Goal: Information Seeking & Learning: Find specific fact

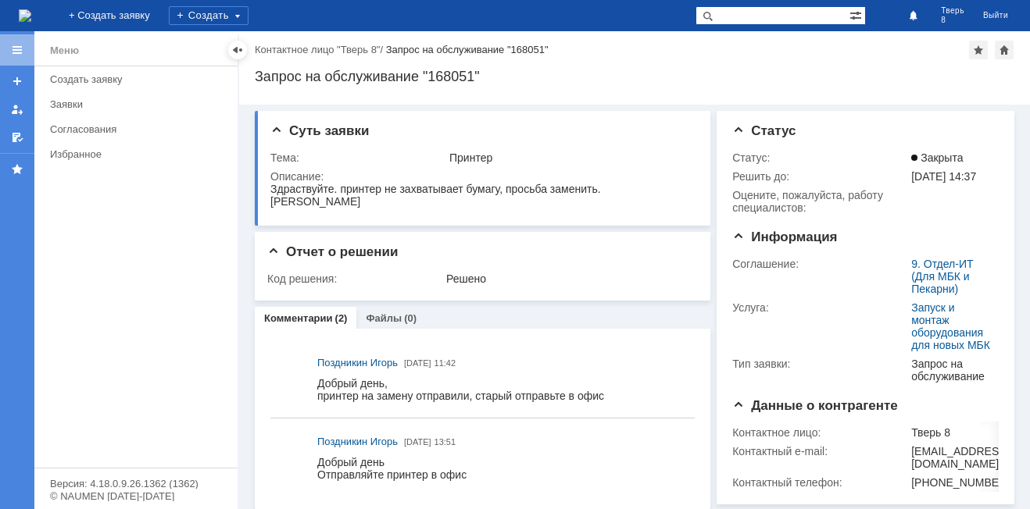
click at [751, 9] on input "text" at bounding box center [772, 15] width 154 height 19
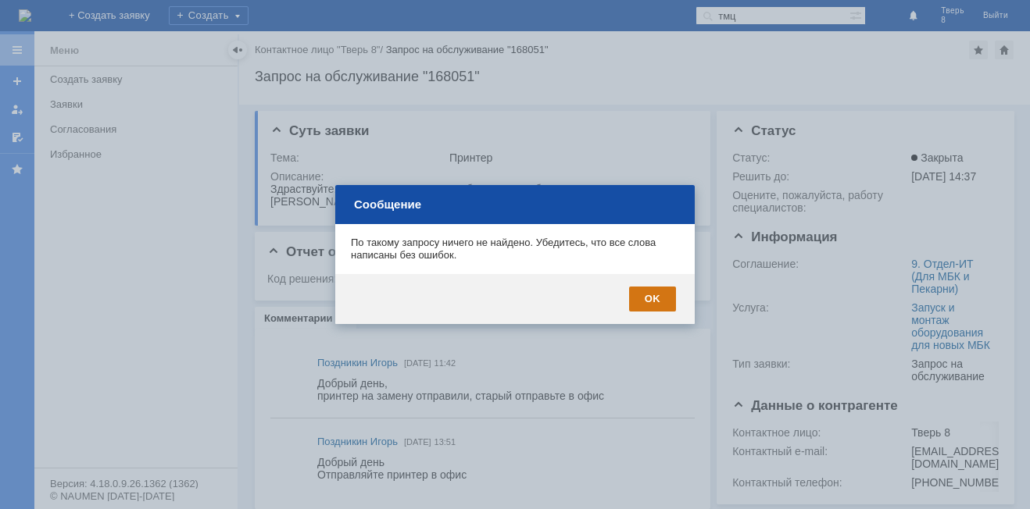
click at [658, 299] on div "OK" at bounding box center [652, 299] width 47 height 25
click at [658, 299] on div "Отчет о решении Код решения: Решено" at bounding box center [483, 266] width 456 height 69
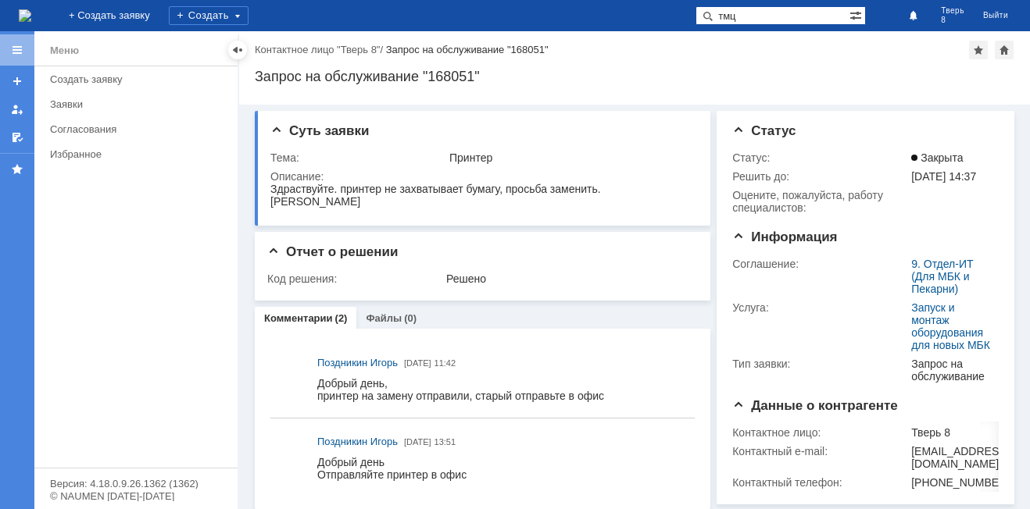
click at [792, 12] on input "тмц" at bounding box center [772, 15] width 154 height 19
click at [84, 106] on div "Заявки" at bounding box center [139, 104] width 178 height 12
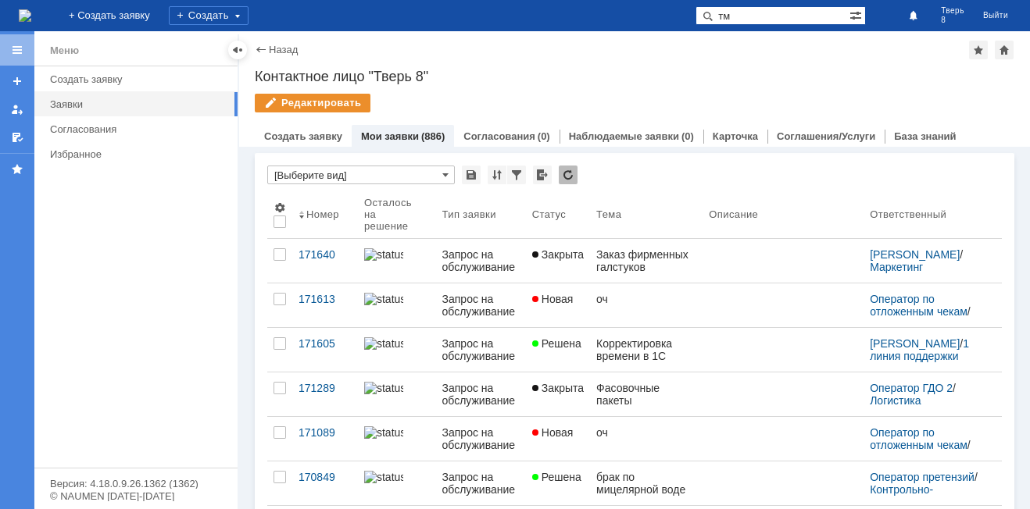
click at [753, 13] on input "тм" at bounding box center [772, 15] width 154 height 19
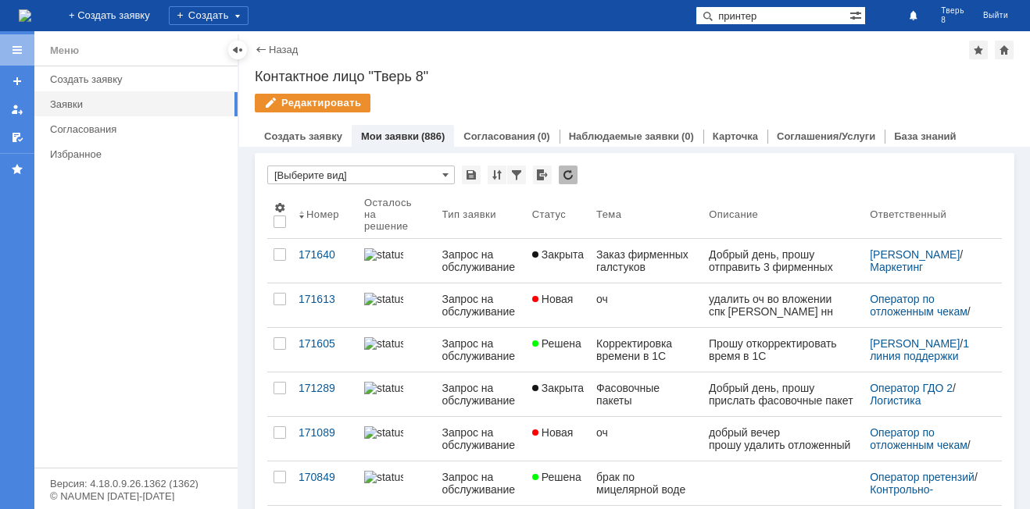
type input "принтер"
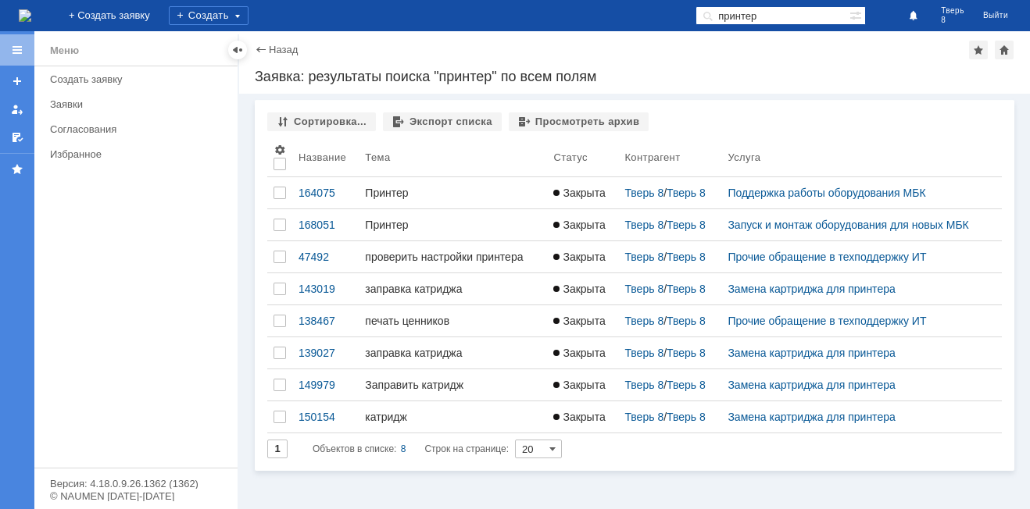
click at [804, 22] on input "принтер" at bounding box center [772, 15] width 154 height 19
